Goal: Information Seeking & Learning: Check status

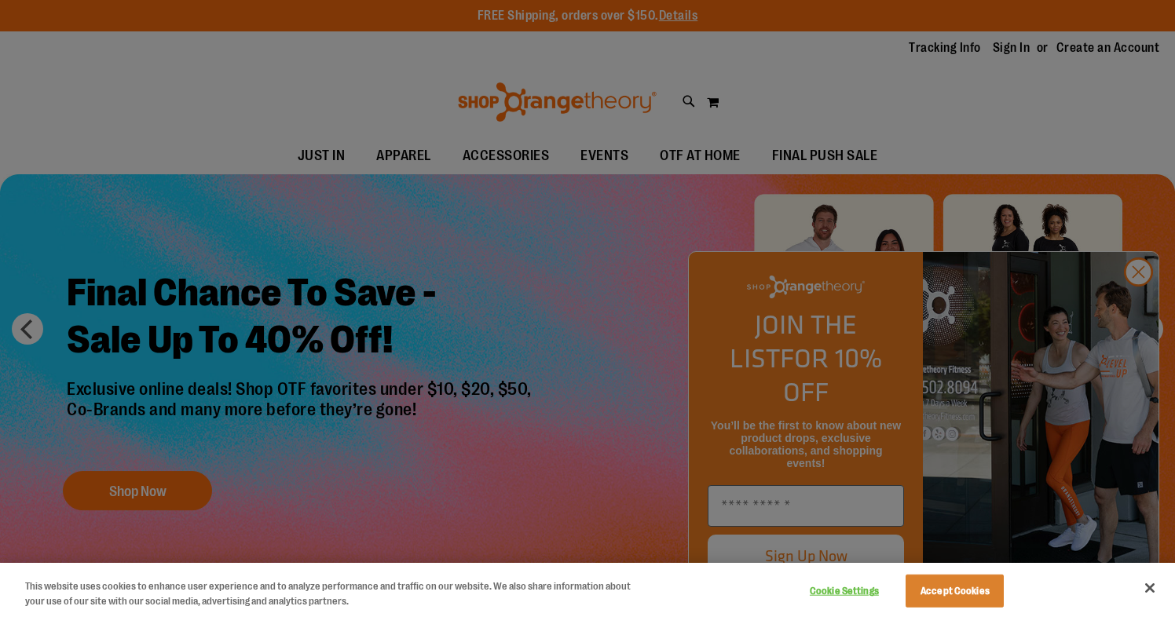
click at [959, 591] on button "Accept Cookies" at bounding box center [955, 591] width 98 height 33
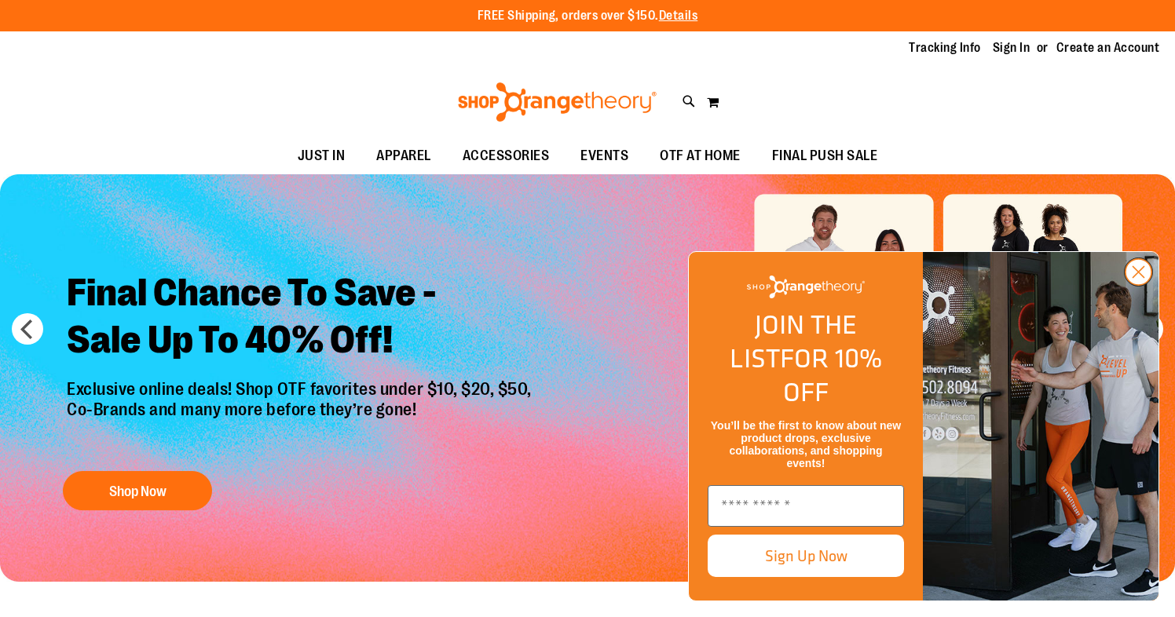
click at [1141, 285] on circle "Close dialog" at bounding box center [1139, 272] width 26 height 26
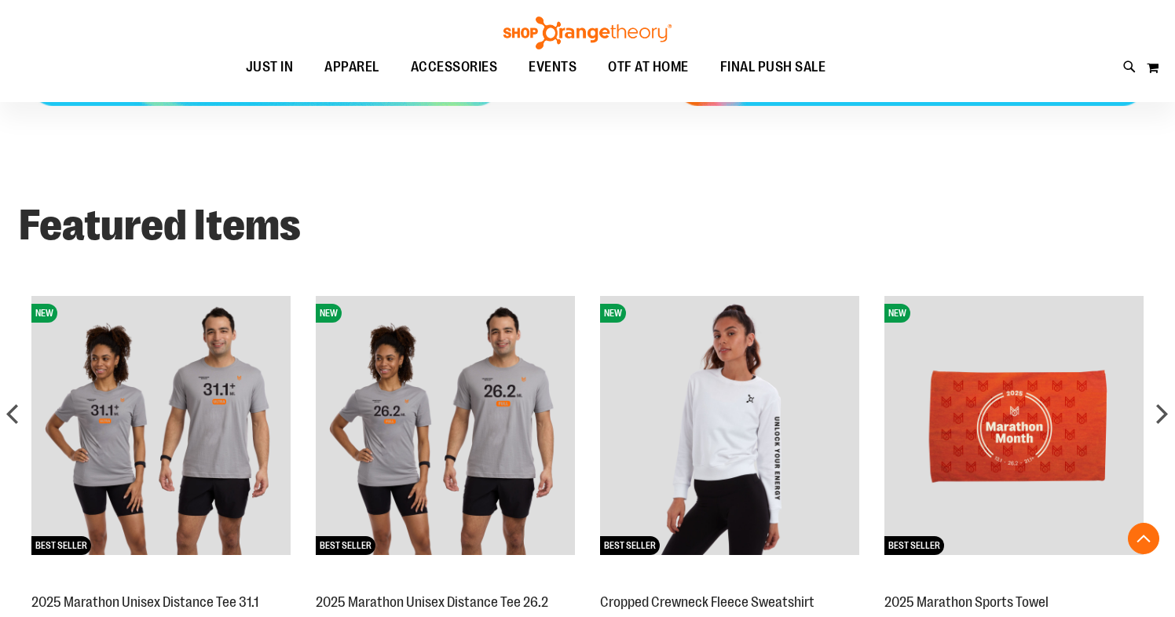
scroll to position [1090, 0]
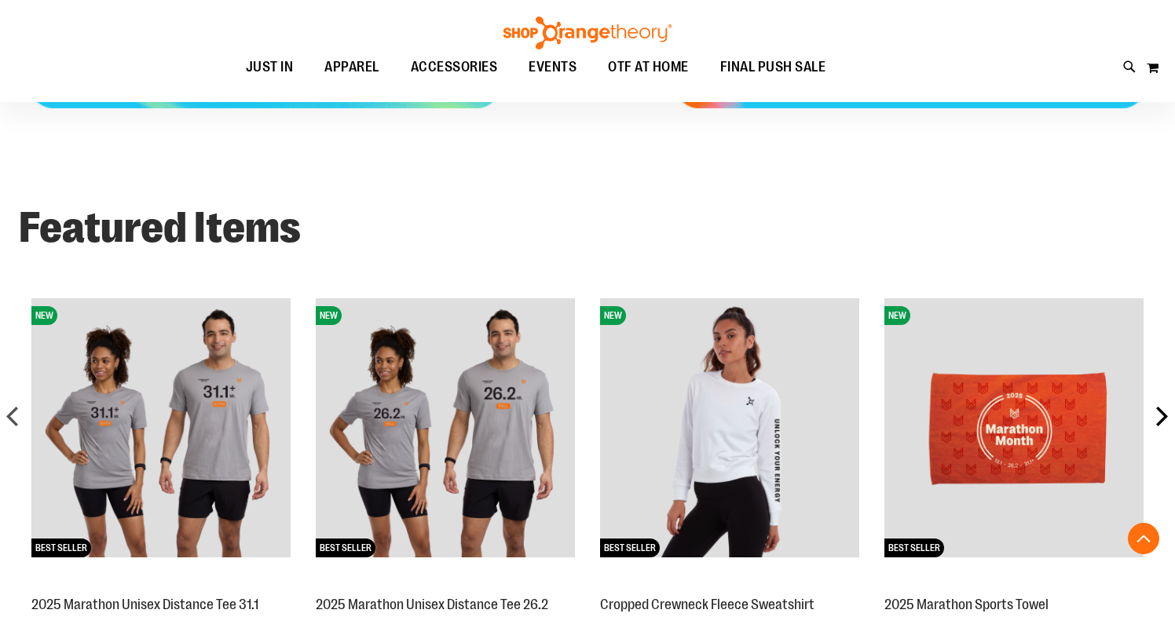
click at [1156, 427] on div "next" at bounding box center [1161, 416] width 31 height 31
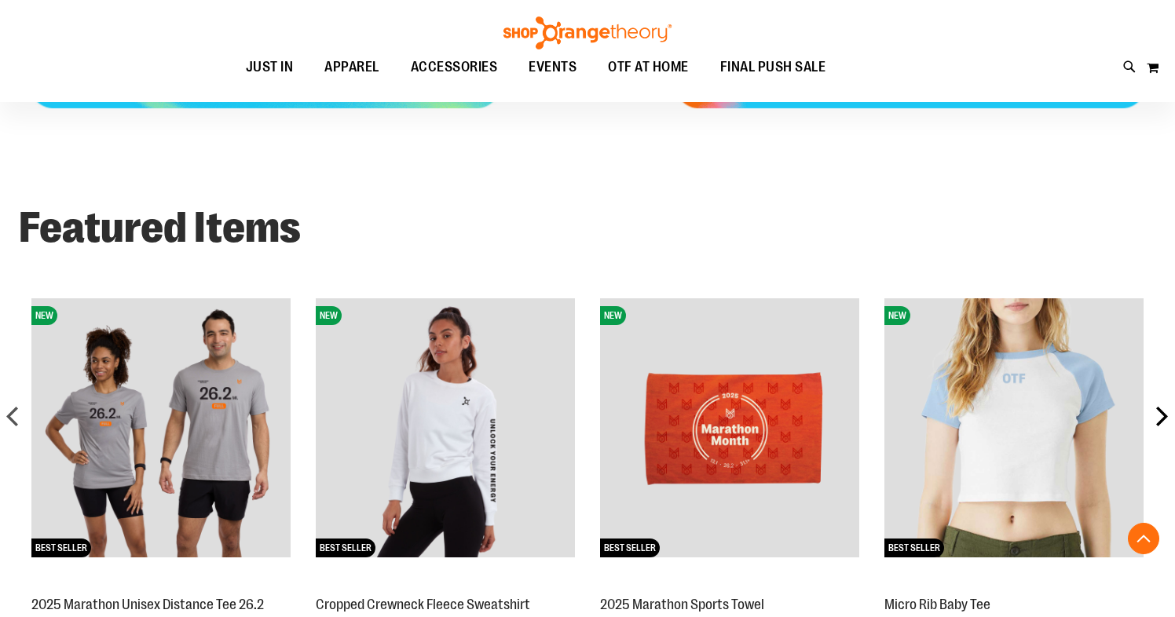
click at [1156, 427] on div "next" at bounding box center [1161, 416] width 31 height 31
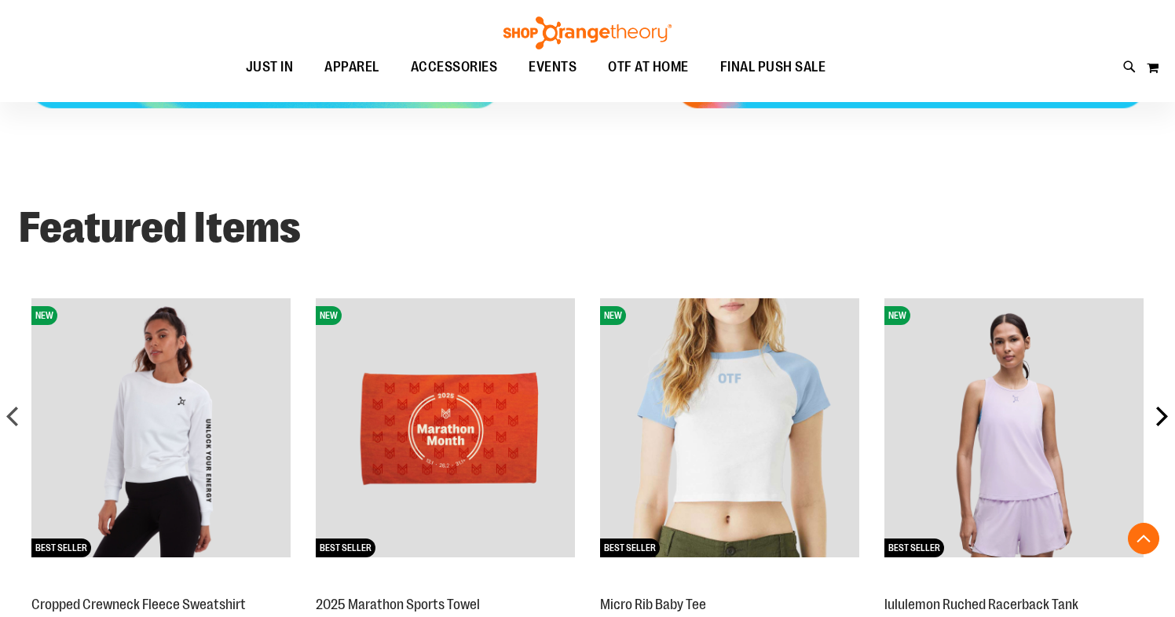
click at [1156, 427] on div "next" at bounding box center [1161, 416] width 31 height 31
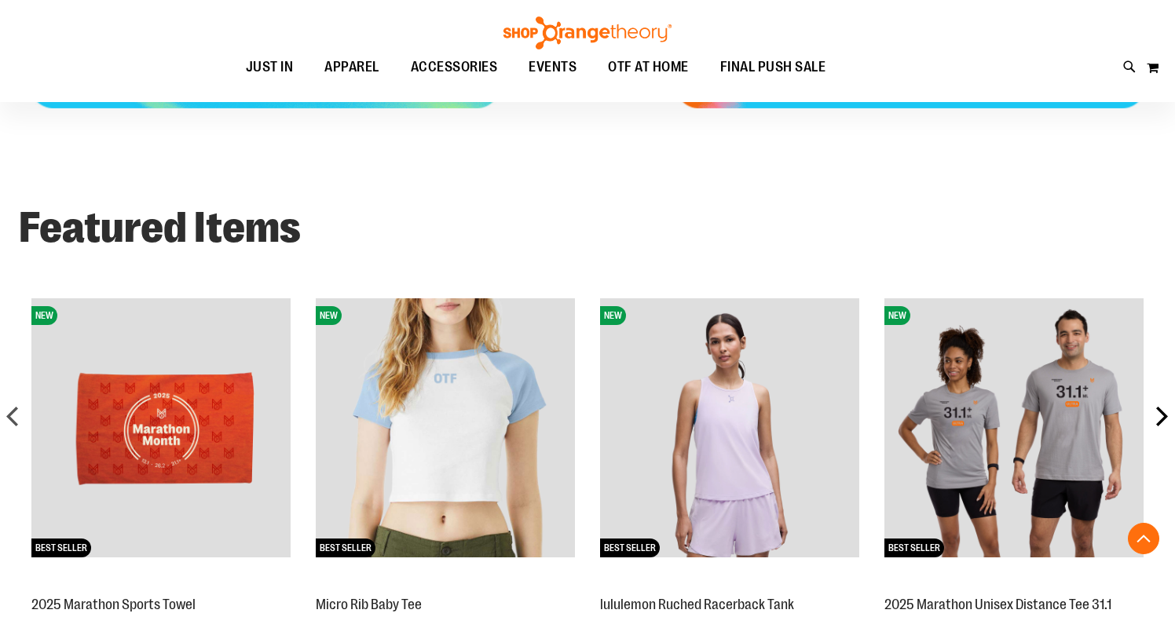
click at [1156, 427] on div "next" at bounding box center [1161, 416] width 31 height 31
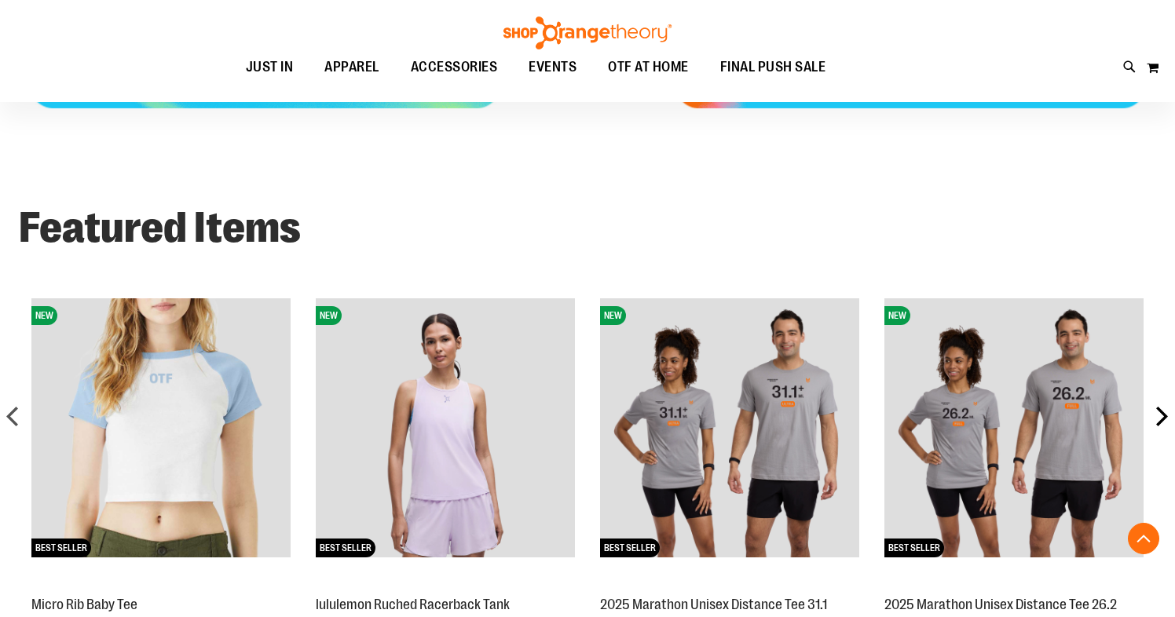
click at [1156, 427] on div "next" at bounding box center [1161, 416] width 31 height 31
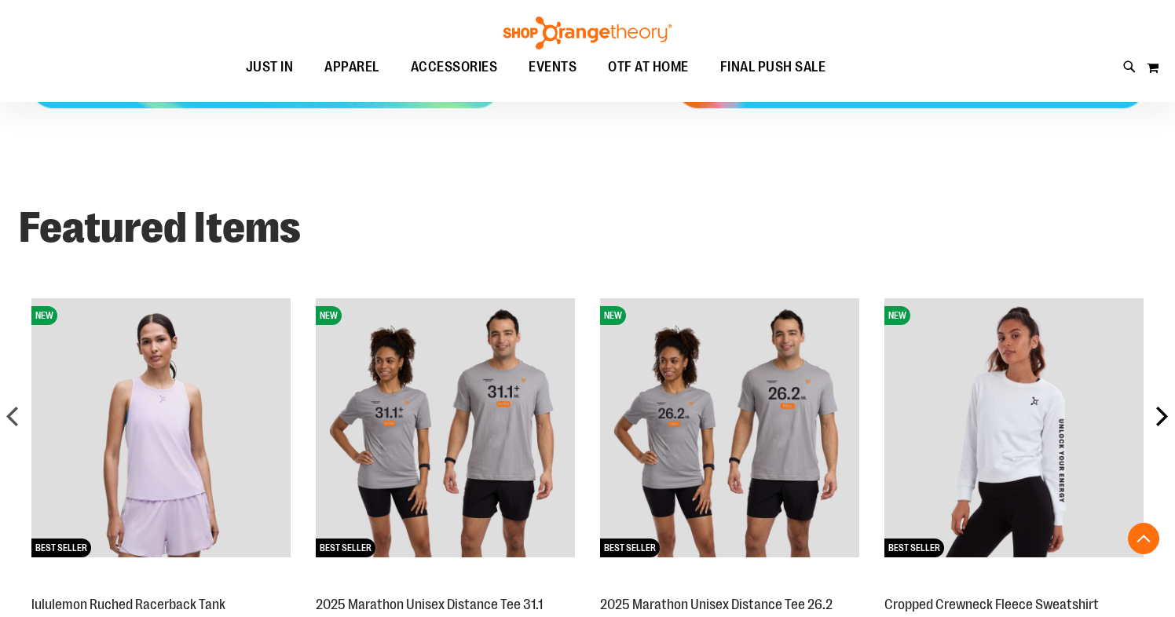
click at [1156, 427] on div "next" at bounding box center [1161, 416] width 31 height 31
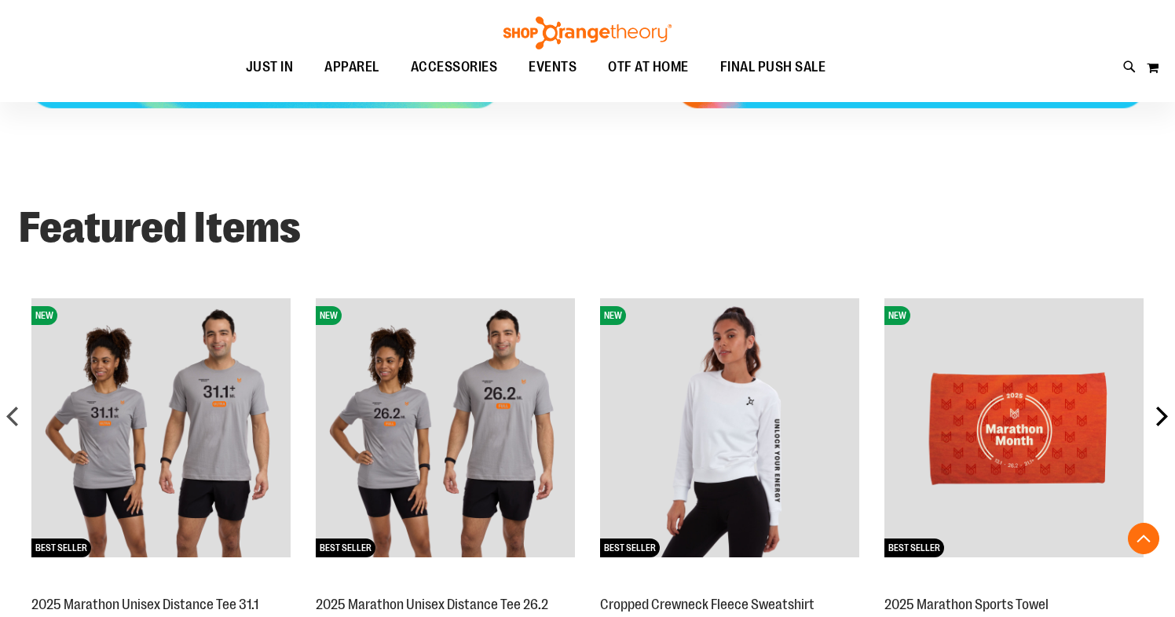
click at [1156, 427] on div "next" at bounding box center [1161, 416] width 31 height 31
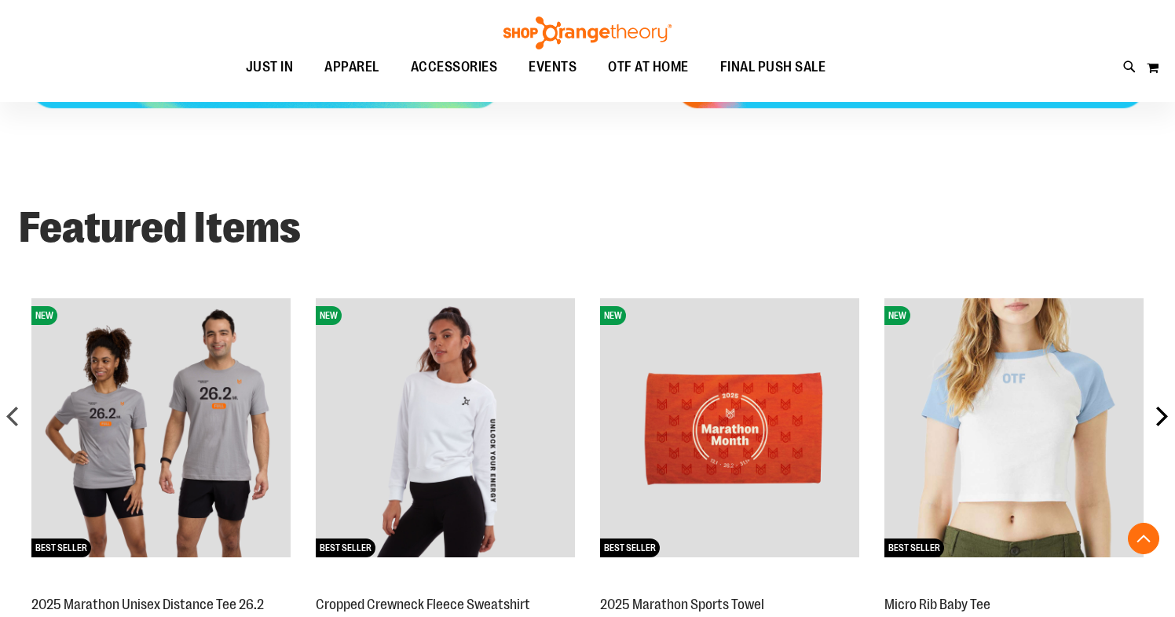
click at [1156, 427] on div "next" at bounding box center [1161, 416] width 31 height 31
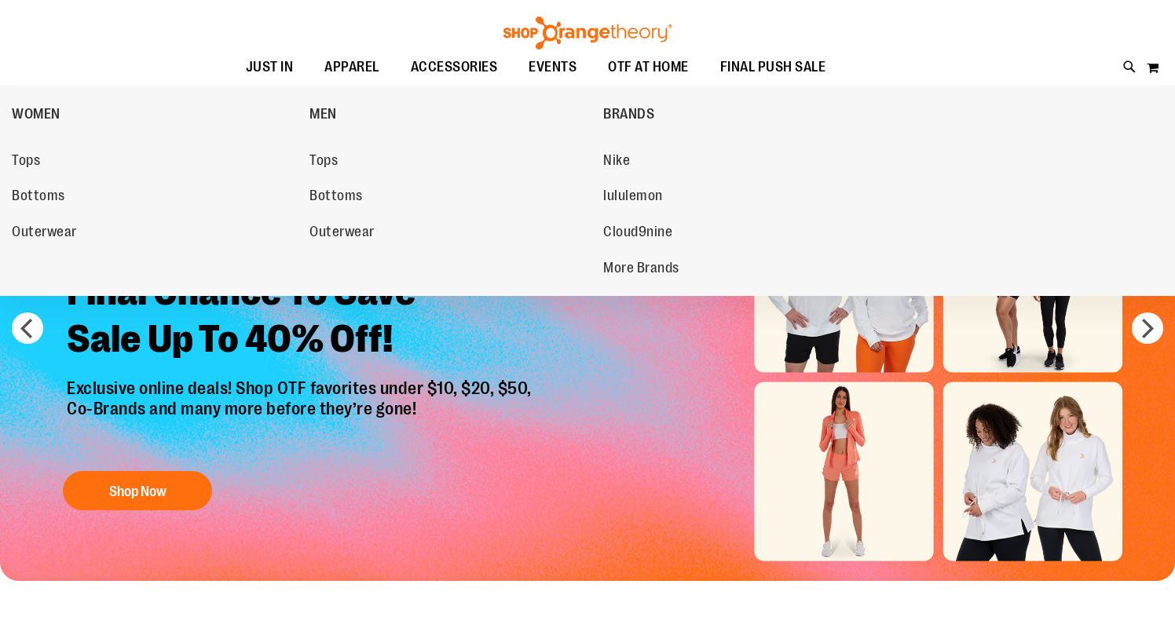
scroll to position [0, 0]
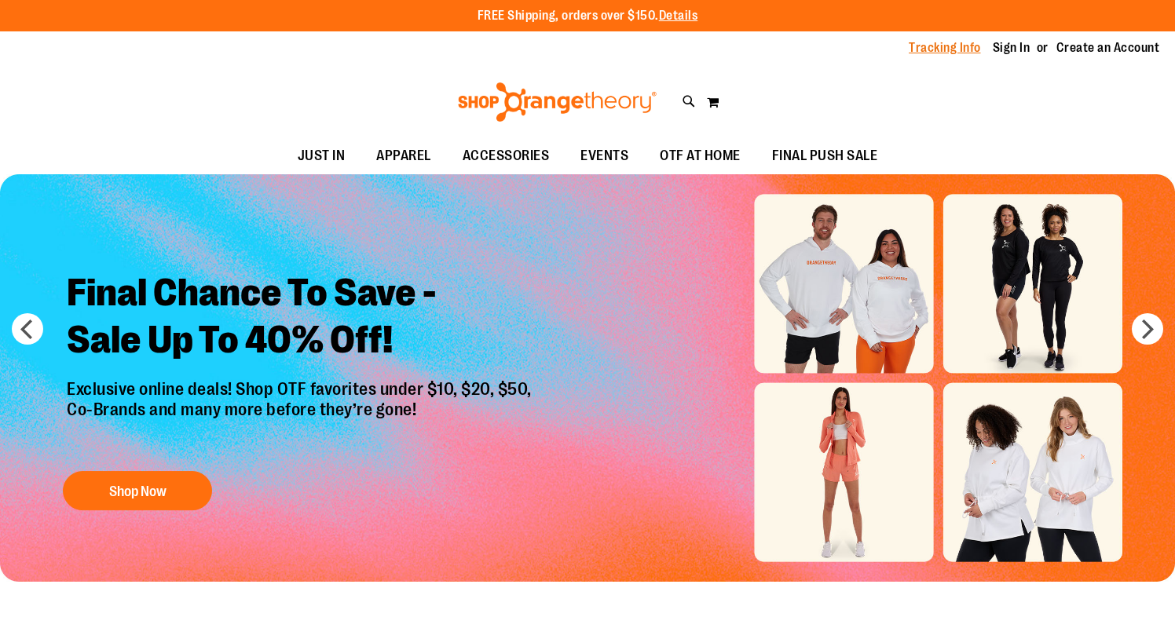
click at [945, 49] on link "Tracking Info" at bounding box center [945, 47] width 72 height 17
